Goal: Information Seeking & Learning: Learn about a topic

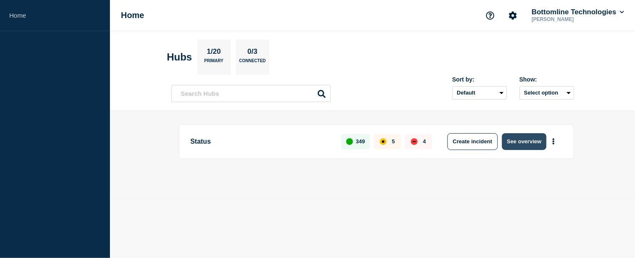
click at [519, 147] on button "See overview" at bounding box center [524, 141] width 44 height 17
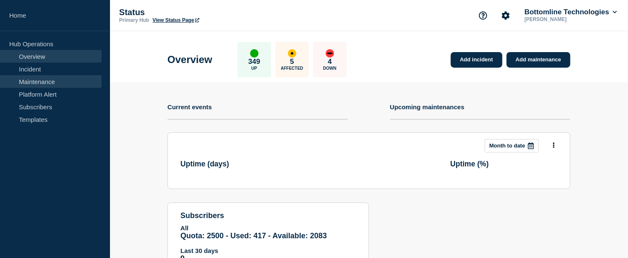
click at [42, 81] on link "Maintenance" at bounding box center [51, 81] width 102 height 13
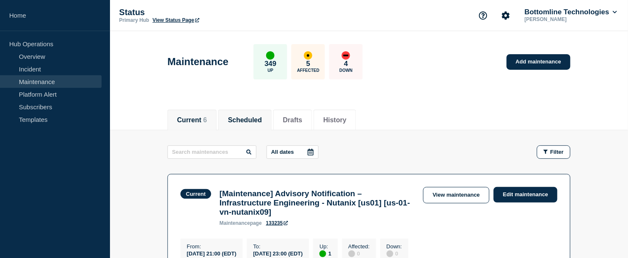
click at [248, 119] on button "Scheduled" at bounding box center [245, 120] width 34 height 8
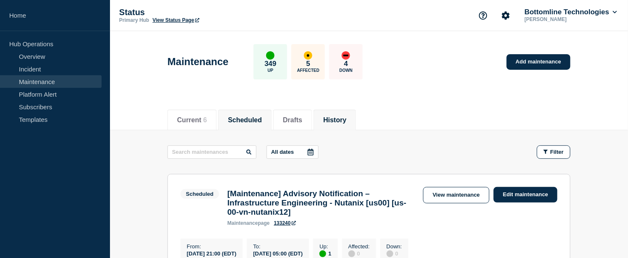
click at [340, 120] on button "History" at bounding box center [334, 120] width 23 height 8
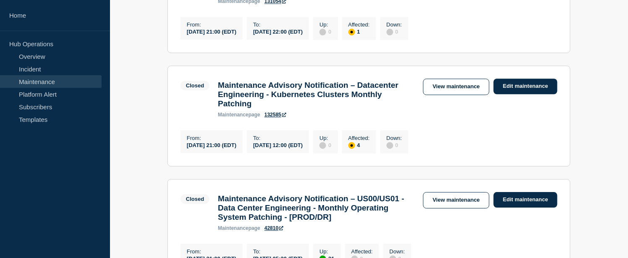
scroll to position [636, 0]
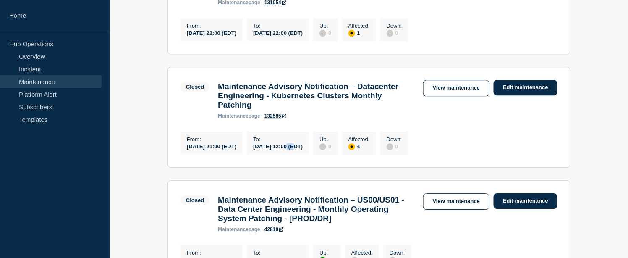
drag, startPoint x: 309, startPoint y: 212, endPoint x: 316, endPoint y: 210, distance: 7.0
click at [303, 149] on div "[DATE] 12:00 (EDT)" at bounding box center [278, 145] width 50 height 7
click at [453, 96] on link "View maintenance" at bounding box center [456, 88] width 66 height 16
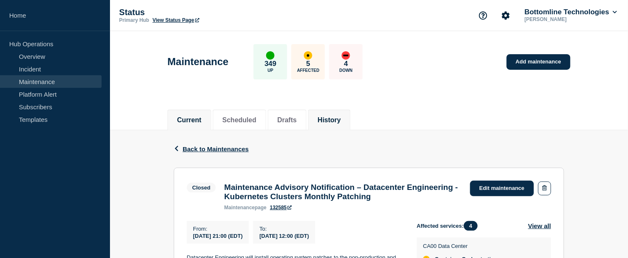
click at [186, 116] on button "Current" at bounding box center [189, 120] width 24 height 8
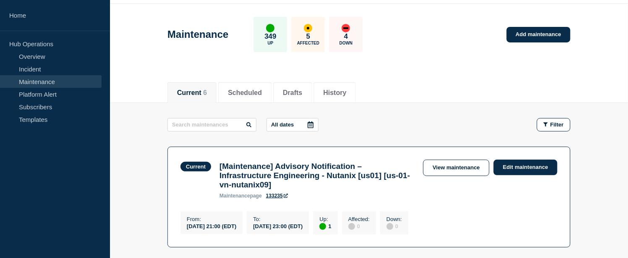
scroll to position [15, 0]
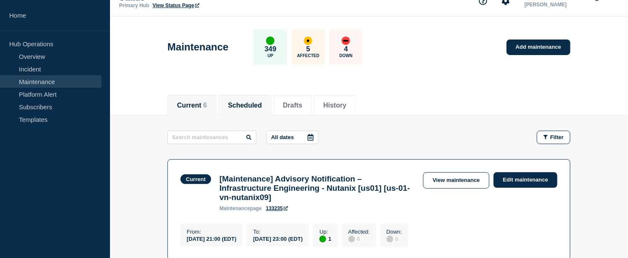
click at [249, 107] on button "Scheduled" at bounding box center [245, 106] width 34 height 8
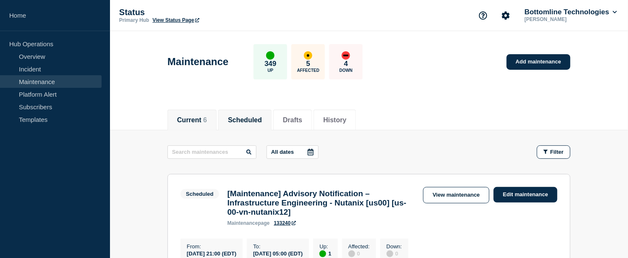
click at [207, 120] on span "6" at bounding box center [205, 119] width 4 height 7
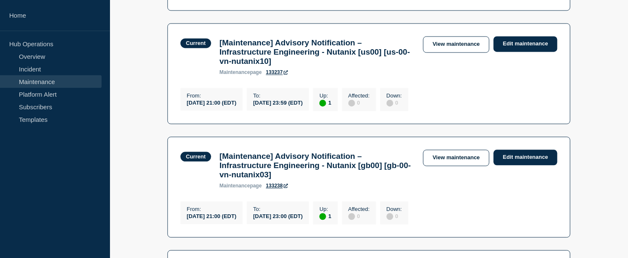
scroll to position [481, 0]
drag, startPoint x: 310, startPoint y: 126, endPoint x: 323, endPoint y: 126, distance: 12.6
click at [303, 106] on div "[DATE] 23:59 (EDT)" at bounding box center [278, 102] width 50 height 7
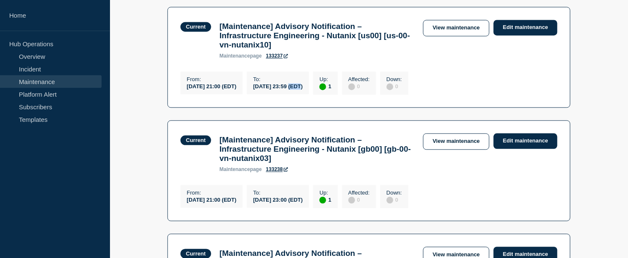
scroll to position [496, 0]
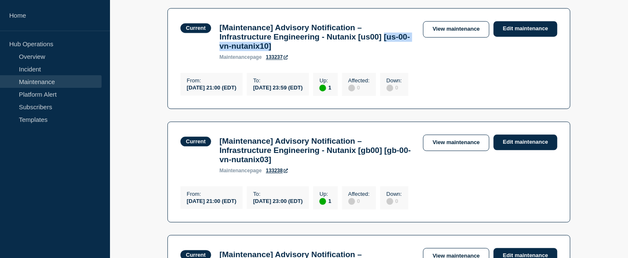
drag, startPoint x: 221, startPoint y: 69, endPoint x: 307, endPoint y: 68, distance: 86.4
click at [307, 51] on h3 "[Maintenance] Advisory Notification – Infrastructure Engineering - Nutanix [us0…" at bounding box center [316, 37] width 195 height 28
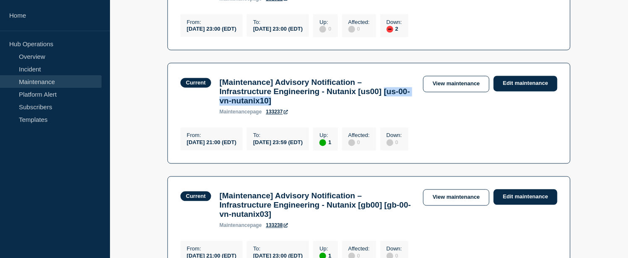
scroll to position [437, 0]
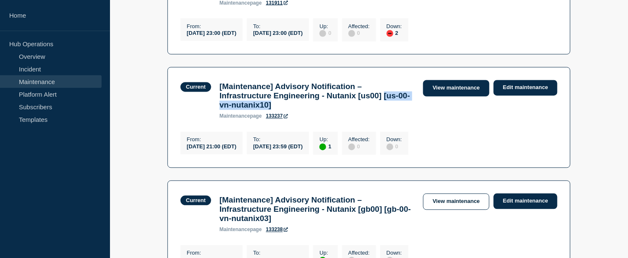
click at [443, 97] on link "View maintenance" at bounding box center [456, 88] width 66 height 16
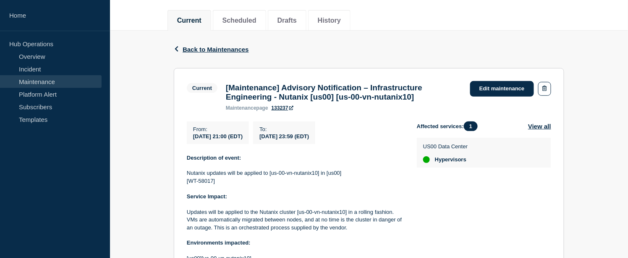
scroll to position [52, 0]
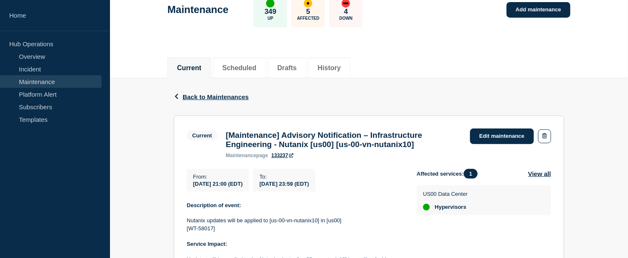
click at [55, 80] on link "Maintenance" at bounding box center [51, 81] width 102 height 13
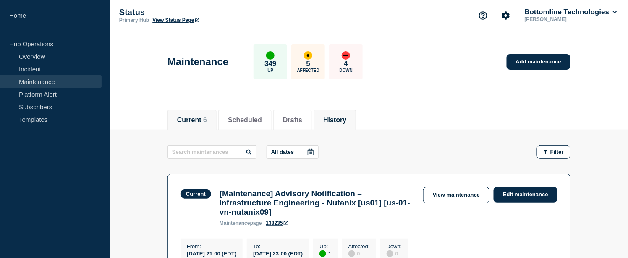
click at [346, 117] on button "History" at bounding box center [334, 120] width 23 height 8
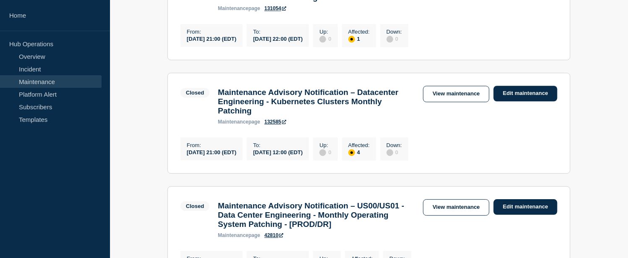
scroll to position [630, 0]
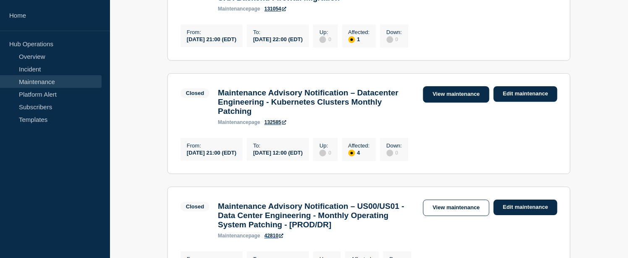
click at [447, 102] on link "View maintenance" at bounding box center [456, 94] width 66 height 16
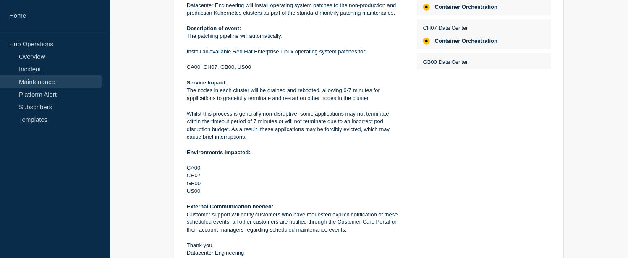
scroll to position [377, 0]
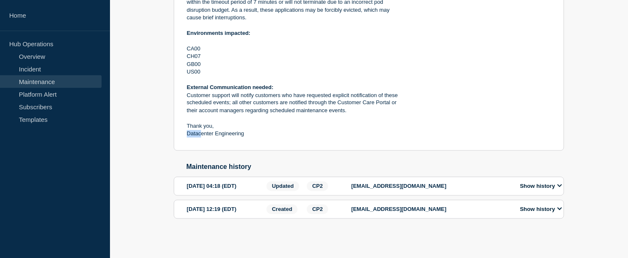
drag, startPoint x: 202, startPoint y: 132, endPoint x: 249, endPoint y: 126, distance: 47.4
click at [249, 126] on div "Datacenter Engineering will install operating system patches to the non-product…" at bounding box center [295, 11] width 217 height 256
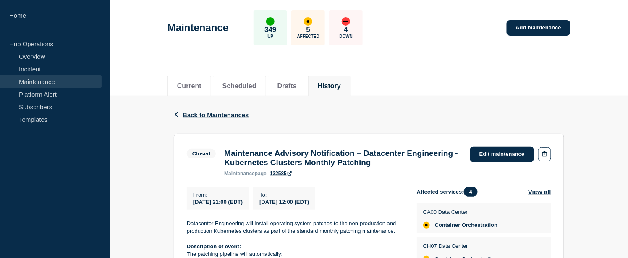
scroll to position [0, 0]
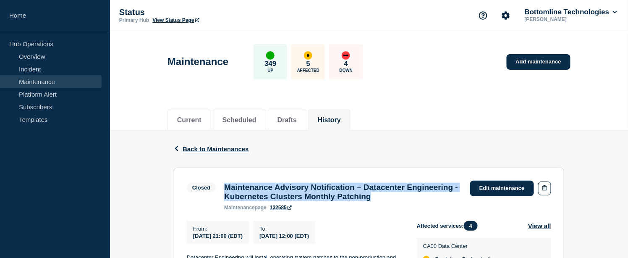
drag, startPoint x: 459, startPoint y: 202, endPoint x: 223, endPoint y: 188, distance: 236.7
click at [223, 188] on div "Maintenance Advisory Notification – Datacenter Engineering - Kubernetes Cluster…" at bounding box center [343, 197] width 246 height 28
copy h3 "Maintenance Advisory Notification – Datacenter Engineering - Kubernetes Cluster…"
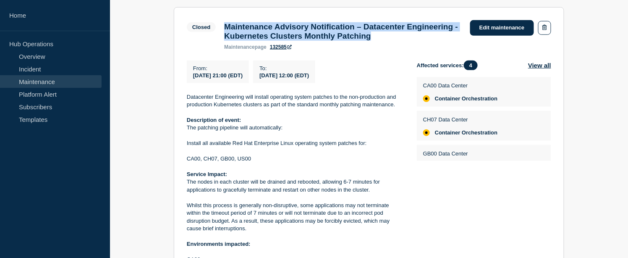
scroll to position [160, 0]
